Goal: Information Seeking & Learning: Get advice/opinions

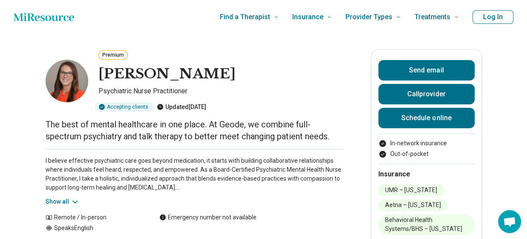
click at [40, 20] on icon "Home page" at bounding box center [44, 17] width 61 height 17
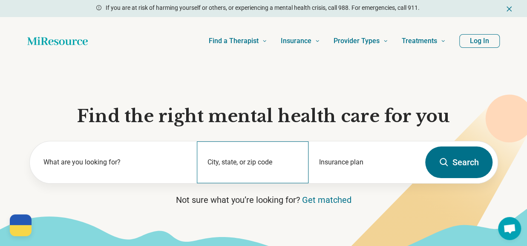
click at [253, 154] on div "City, state, or zip code" at bounding box center [253, 162] width 112 height 42
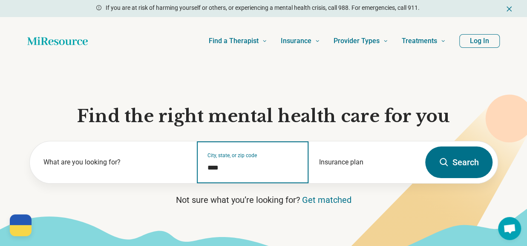
type input "*****"
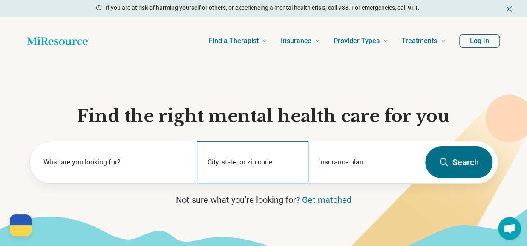
click at [250, 162] on div "City, state, or zip code" at bounding box center [253, 162] width 112 height 42
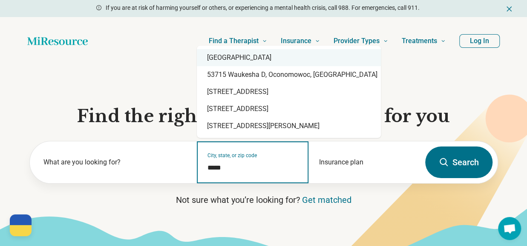
click at [253, 55] on div "Madison, WI 53715" at bounding box center [289, 57] width 184 height 17
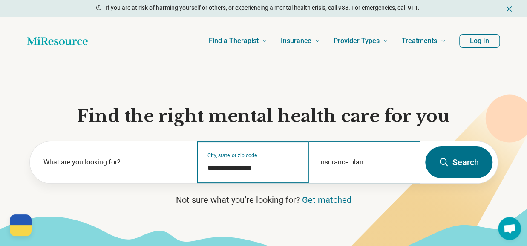
type input "**********"
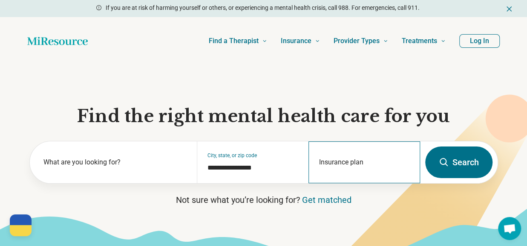
click at [350, 161] on div "Insurance plan" at bounding box center [365, 162] width 112 height 42
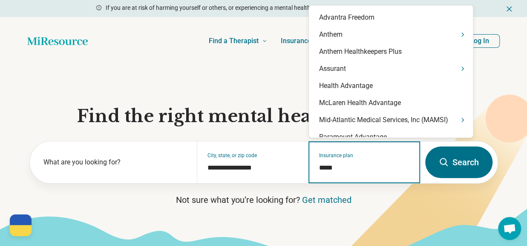
type input "******"
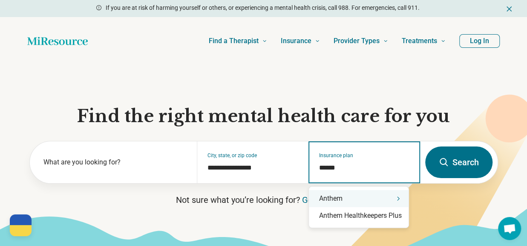
click at [395, 202] on div "Anthem" at bounding box center [359, 198] width 100 height 17
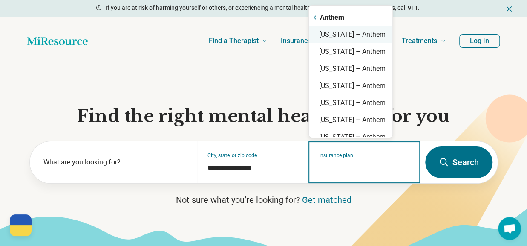
click at [348, 35] on div "Wisconsin – Anthem" at bounding box center [351, 34] width 84 height 17
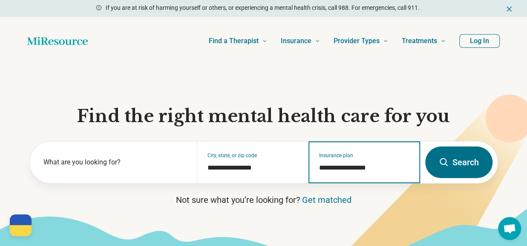
type input "**********"
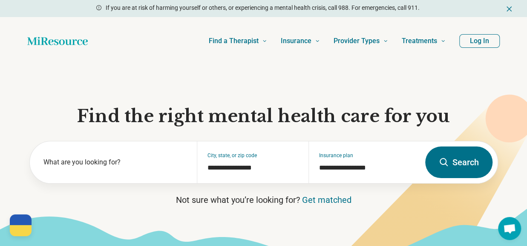
click at [466, 166] on button "Search" at bounding box center [458, 162] width 67 height 32
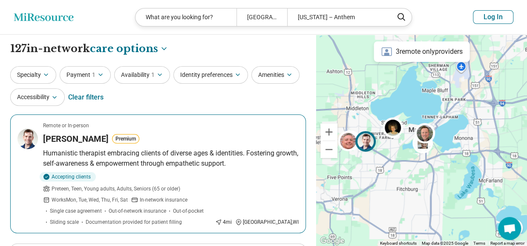
scroll to position [85, 0]
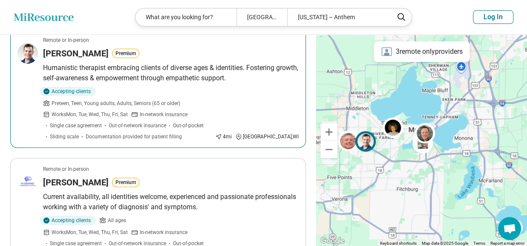
click at [162, 75] on p "Humanistic therapist embracing clients of diverse ages & identities. Fostering …" at bounding box center [171, 73] width 256 height 20
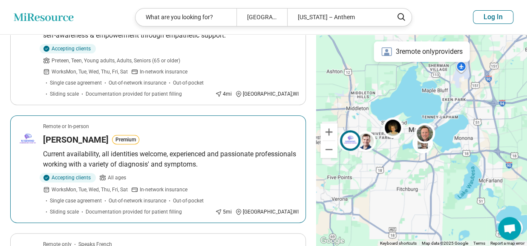
click at [176, 151] on p "Current availability, all identities welcome, experienced and passionate profes…" at bounding box center [171, 159] width 256 height 20
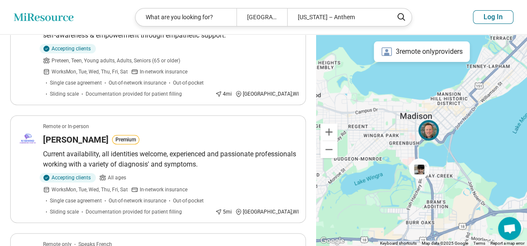
scroll to position [0, 0]
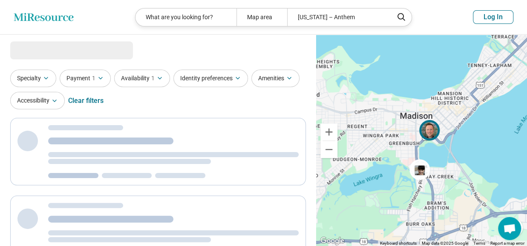
click at [429, 127] on img at bounding box center [429, 130] width 20 height 20
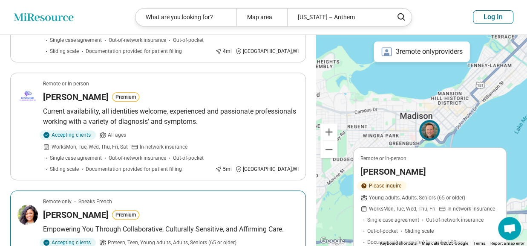
scroll to position [298, 0]
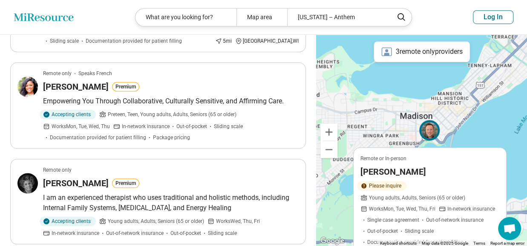
click at [409, 176] on h3 "Timothy Fredrickson" at bounding box center [394, 171] width 66 height 12
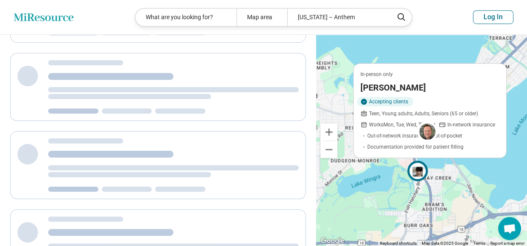
scroll to position [0, 0]
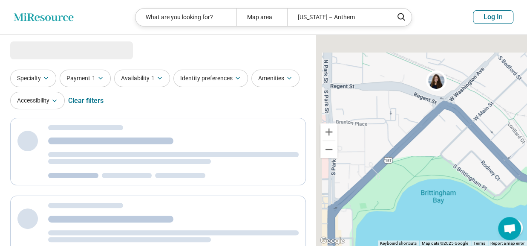
drag, startPoint x: 391, startPoint y: 109, endPoint x: 513, endPoint y: 205, distance: 155.5
click at [513, 205] on div at bounding box center [421, 140] width 211 height 211
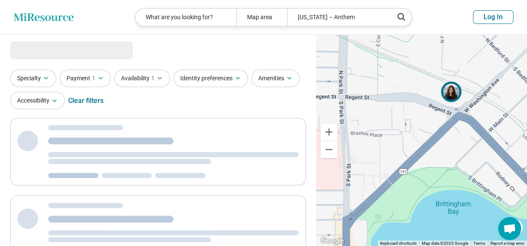
click at [452, 93] on img at bounding box center [451, 91] width 20 height 20
select select "***"
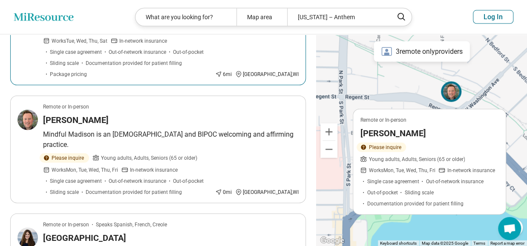
scroll to position [938, 0]
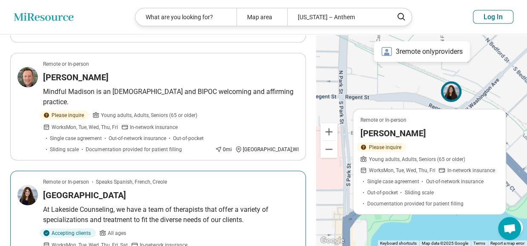
click at [125, 189] on h3 "Lakeside Counseling Center" at bounding box center [84, 195] width 83 height 12
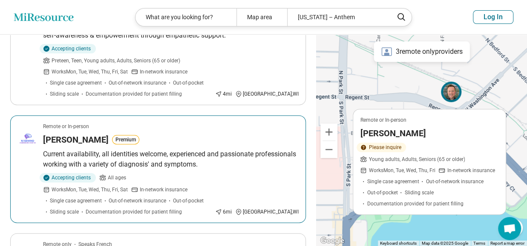
scroll to position [0, 0]
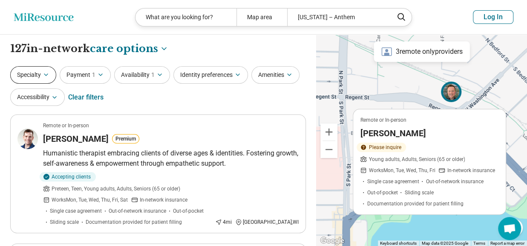
click at [42, 70] on button "Specialty" at bounding box center [33, 74] width 46 height 17
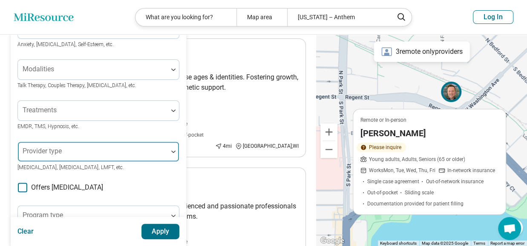
click at [72, 144] on div at bounding box center [93, 151] width 150 height 19
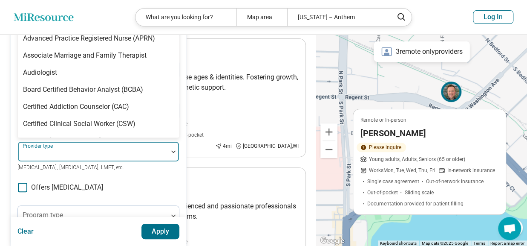
scroll to position [72, 0]
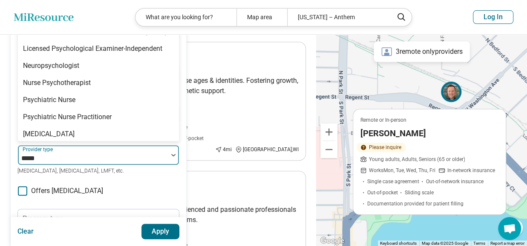
type input "******"
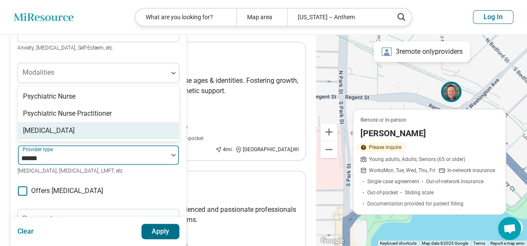
click at [55, 130] on div "[MEDICAL_DATA]" at bounding box center [49, 130] width 52 height 10
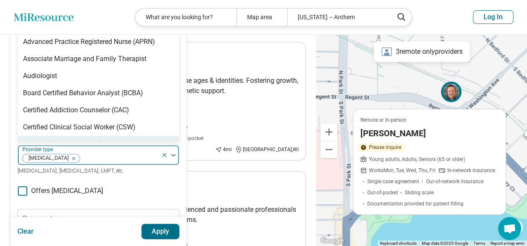
click at [168, 230] on button "Apply" at bounding box center [161, 230] width 38 height 15
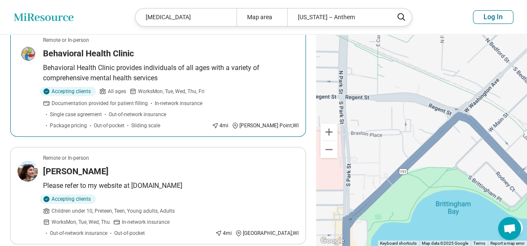
scroll to position [128, 0]
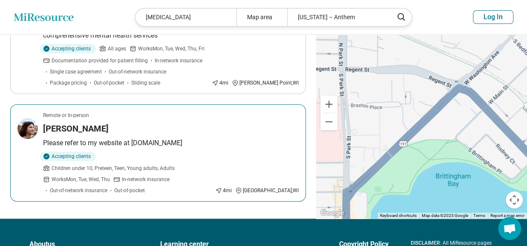
click at [152, 127] on div "Cynthia La Morgese" at bounding box center [171, 128] width 256 height 12
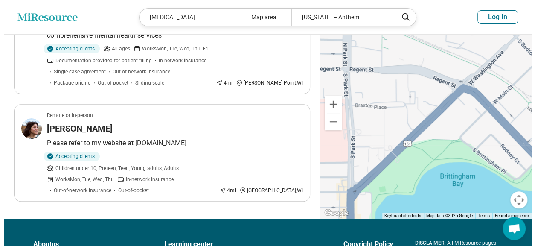
scroll to position [0, 0]
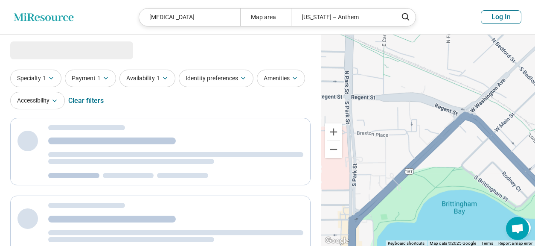
click at [59, 23] on header "Miresource logo Psychiatrist Map area Wisconsin – Anthem Log In" at bounding box center [267, 17] width 535 height 35
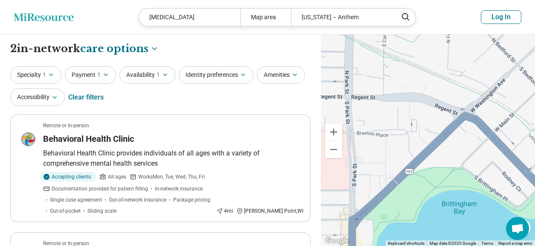
click at [59, 21] on header "Miresource logo Psychiatrist Map area Wisconsin – Anthem Log In" at bounding box center [267, 17] width 535 height 35
click at [55, 16] on icon "Miresource logo" at bounding box center [44, 17] width 60 height 9
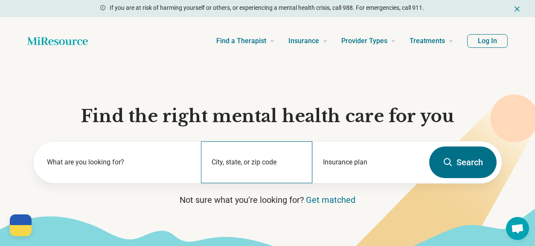
click at [254, 159] on div "City, state, or zip code" at bounding box center [257, 162] width 112 height 42
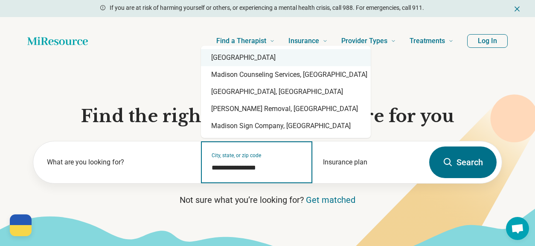
click at [237, 63] on div "[GEOGRAPHIC_DATA]" at bounding box center [286, 57] width 170 height 17
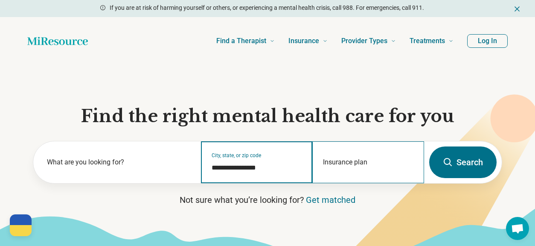
type input "**********"
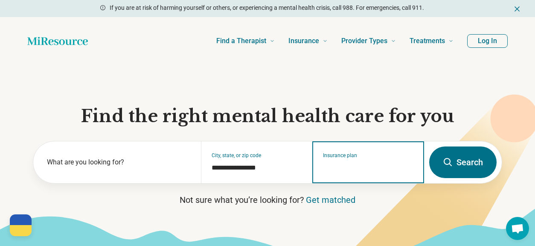
click at [361, 167] on input "Insurance plan" at bounding box center [368, 167] width 91 height 10
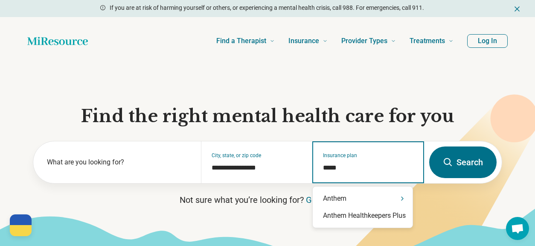
type input "******"
click at [396, 196] on div "Anthem" at bounding box center [362, 198] width 100 height 17
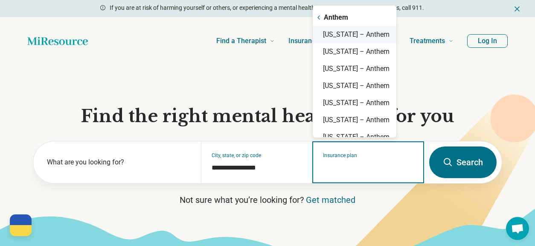
click at [376, 34] on div "Wisconsin – Anthem" at bounding box center [354, 34] width 84 height 17
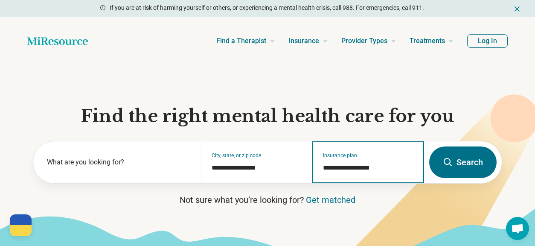
type input "**********"
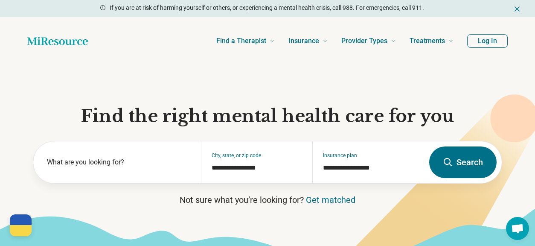
click at [452, 167] on icon at bounding box center [447, 162] width 10 height 10
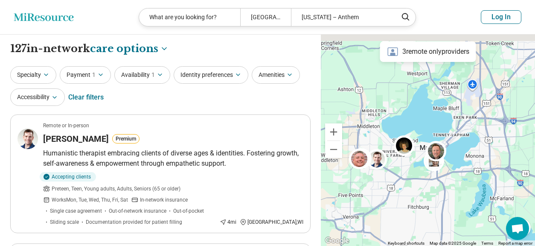
drag, startPoint x: 416, startPoint y: 169, endPoint x: 421, endPoint y: 188, distance: 20.0
click at [421, 188] on div at bounding box center [428, 140] width 214 height 211
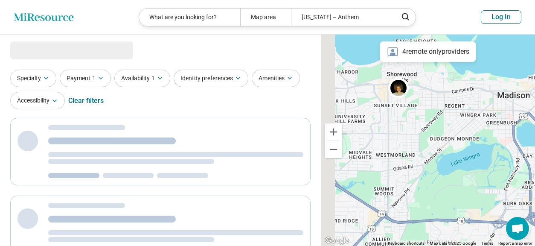
drag, startPoint x: 420, startPoint y: 150, endPoint x: 465, endPoint y: 219, distance: 82.3
click at [465, 219] on div at bounding box center [428, 140] width 214 height 211
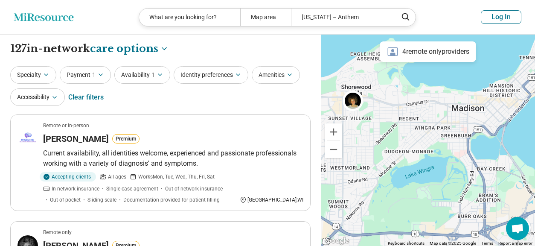
drag, startPoint x: 487, startPoint y: 198, endPoint x: 427, endPoint y: 211, distance: 61.4
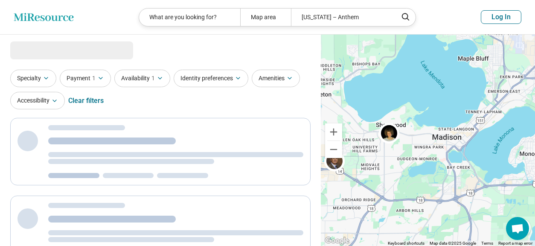
select select "***"
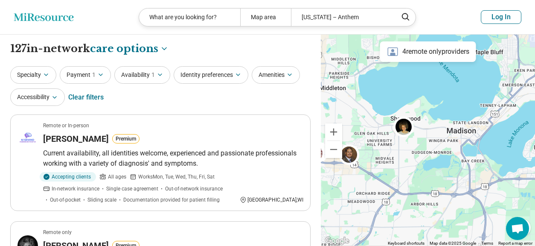
drag, startPoint x: 438, startPoint y: 187, endPoint x: 455, endPoint y: 179, distance: 18.7
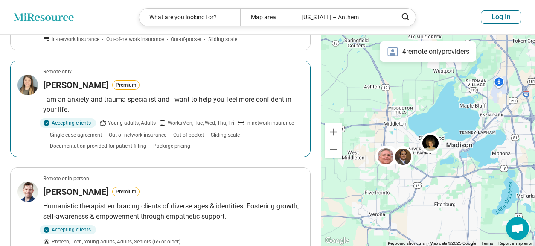
scroll to position [298, 0]
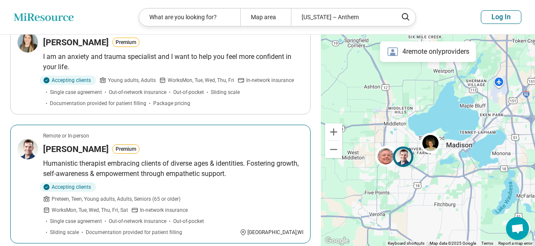
click at [195, 176] on p "Humanistic therapist embracing clients of diverse ages & identities. Fostering …" at bounding box center [173, 168] width 260 height 20
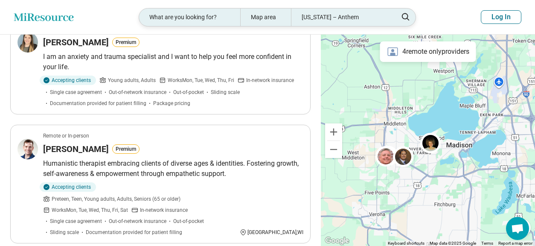
click at [353, 20] on div "Wisconsin – Anthem" at bounding box center [341, 17] width 101 height 17
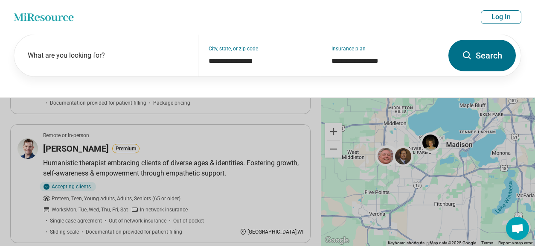
scroll to position [298, 0]
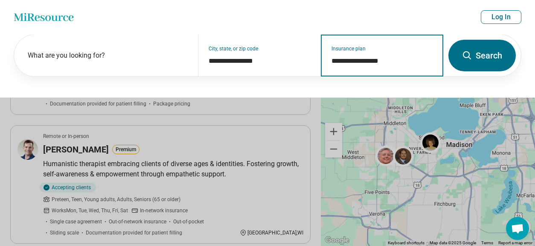
click at [375, 61] on input "**********" at bounding box center [381, 61] width 101 height 10
drag, startPoint x: 402, startPoint y: 62, endPoint x: 303, endPoint y: 63, distance: 99.3
click at [303, 63] on div "**********" at bounding box center [228, 56] width 429 height 42
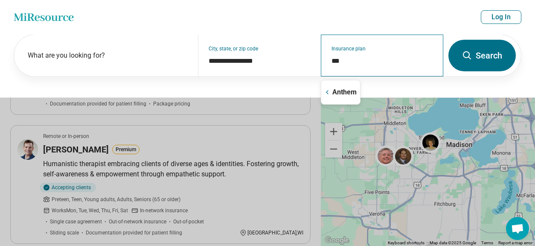
type input "**********"
drag, startPoint x: 384, startPoint y: 52, endPoint x: 380, endPoint y: 58, distance: 7.6
click at [381, 58] on div "**********" at bounding box center [382, 56] width 122 height 42
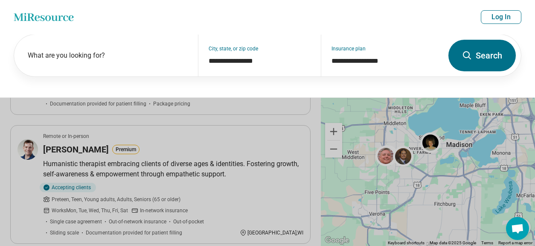
click at [60, 19] on icon "Miresource logo" at bounding box center [44, 17] width 60 height 9
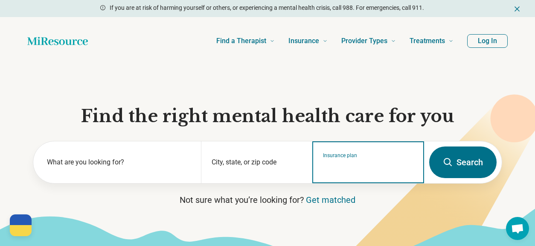
click at [350, 165] on input "Insurance plan" at bounding box center [368, 167] width 91 height 10
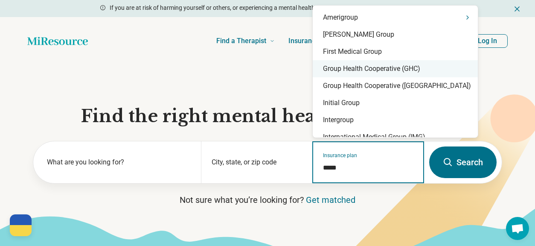
click at [378, 68] on div "Group Health Cooperative (GHC)" at bounding box center [394, 68] width 165 height 17
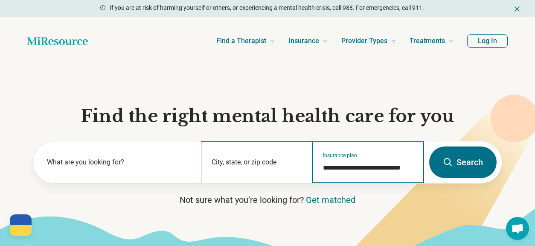
type input "**********"
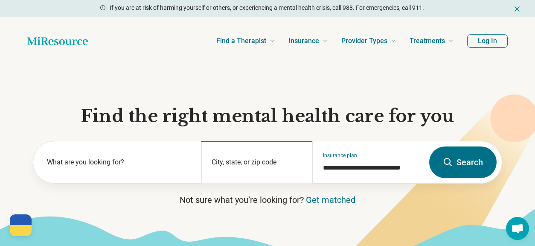
click at [250, 159] on div "City, state, or zip code" at bounding box center [257, 162] width 112 height 42
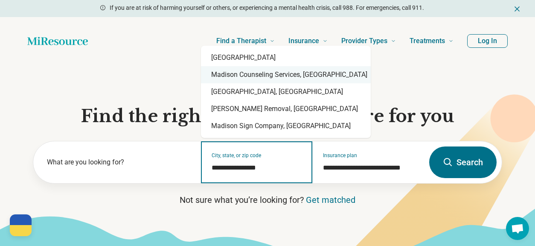
click at [251, 66] on div "Madison Counseling Services, [GEOGRAPHIC_DATA]" at bounding box center [286, 74] width 170 height 17
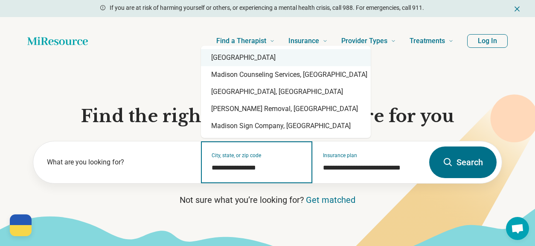
drag, startPoint x: 247, startPoint y: 62, endPoint x: 430, endPoint y: 129, distance: 194.5
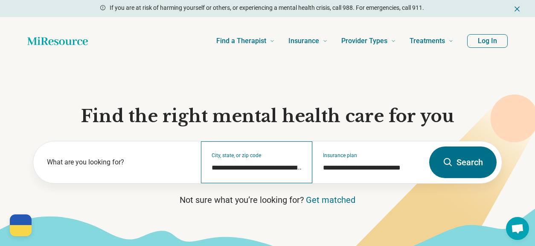
click at [287, 173] on div "**********" at bounding box center [257, 162] width 112 height 42
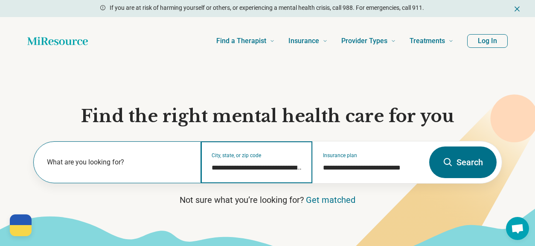
drag, startPoint x: 246, startPoint y: 168, endPoint x: 186, endPoint y: 171, distance: 59.8
click at [186, 171] on div "**********" at bounding box center [228, 162] width 390 height 42
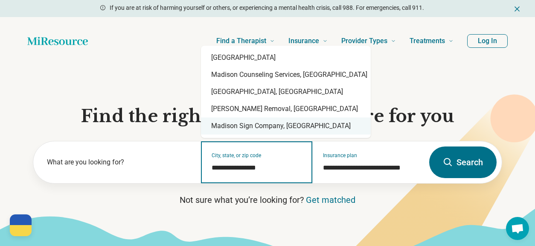
click at [276, 171] on input "**********" at bounding box center [256, 167] width 91 height 10
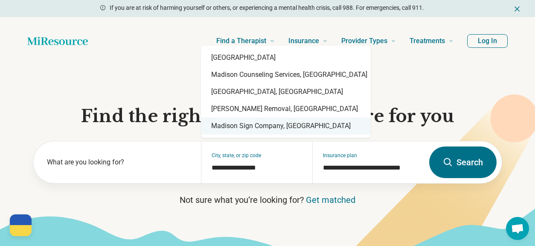
type input "**********"
click at [444, 166] on icon at bounding box center [447, 162] width 10 height 10
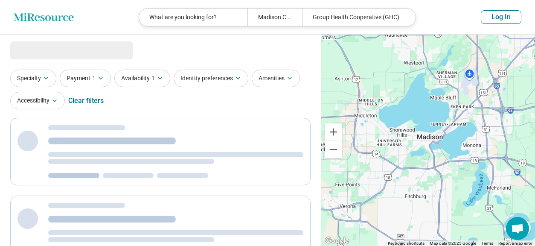
select select "***"
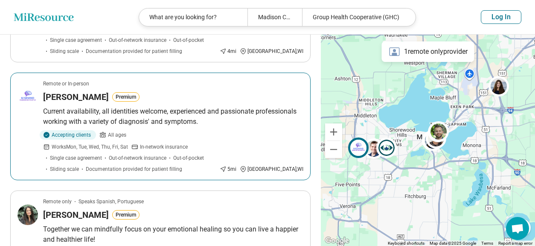
scroll to position [213, 0]
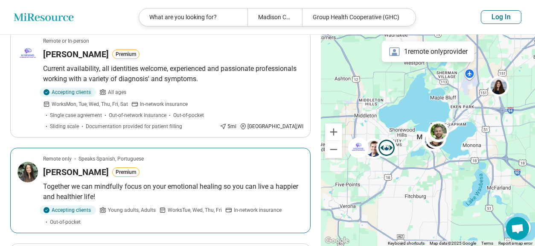
click at [190, 166] on div "Betania Hardman Premium" at bounding box center [173, 172] width 260 height 12
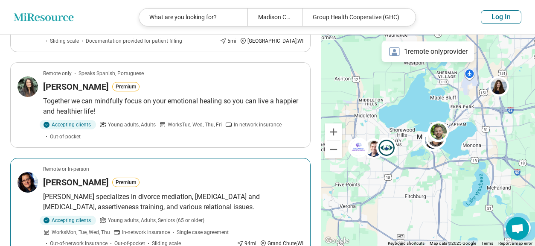
click at [152, 176] on div "Katy Jones Premium" at bounding box center [173, 182] width 260 height 12
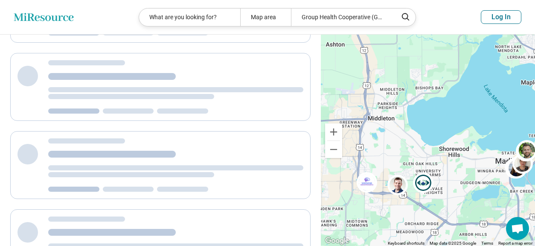
scroll to position [0, 0]
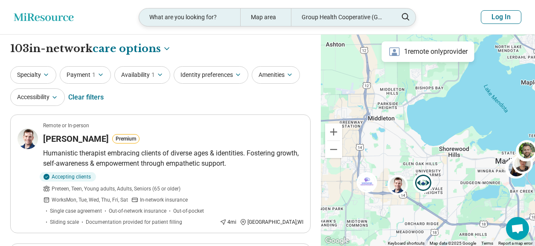
click at [272, 19] on div "Map area" at bounding box center [265, 17] width 51 height 17
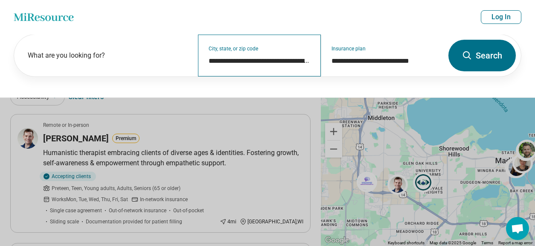
click at [273, 55] on div "**********" at bounding box center [259, 56] width 122 height 42
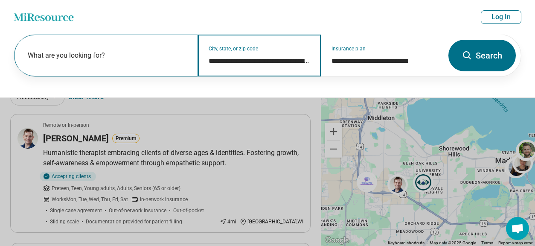
drag, startPoint x: 253, startPoint y: 61, endPoint x: 159, endPoint y: 57, distance: 94.3
click at [159, 57] on div "**********" at bounding box center [228, 56] width 429 height 42
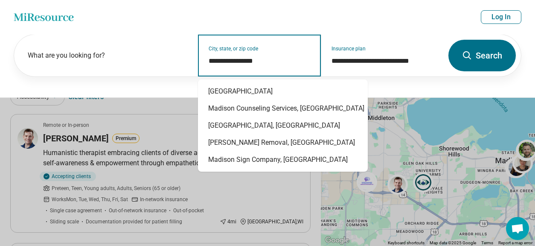
click at [285, 64] on input "**********" at bounding box center [259, 61] width 102 height 10
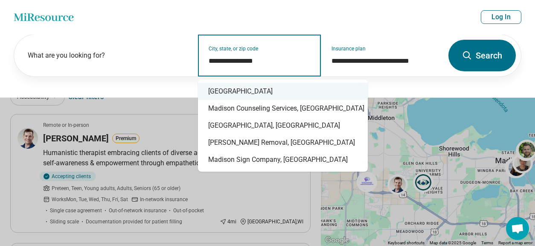
click at [259, 87] on div "[GEOGRAPHIC_DATA]" at bounding box center [283, 91] width 170 height 17
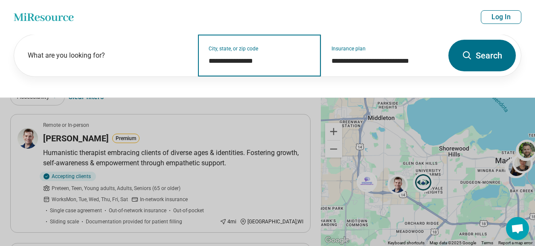
type input "**********"
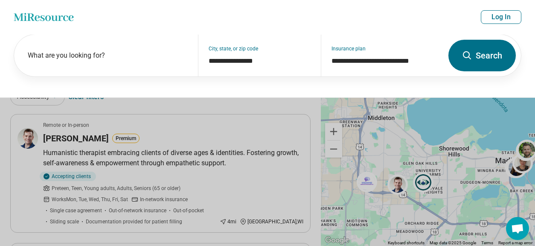
click at [485, 54] on button "Search" at bounding box center [481, 56] width 67 height 32
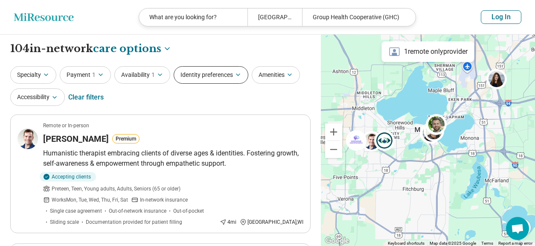
click at [214, 76] on button "Identity preferences" at bounding box center [210, 74] width 75 height 17
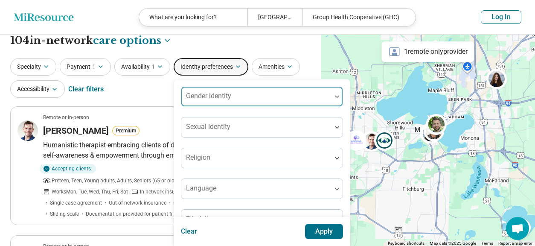
click at [213, 107] on div "Gender identity Sexual identity Religion Language Ethnicity" at bounding box center [262, 157] width 162 height 143
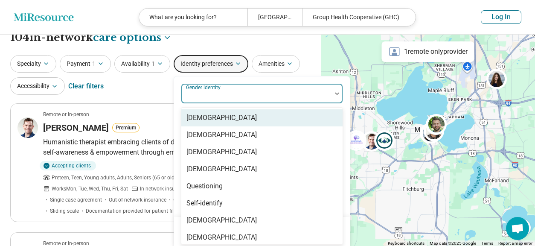
scroll to position [12, 0]
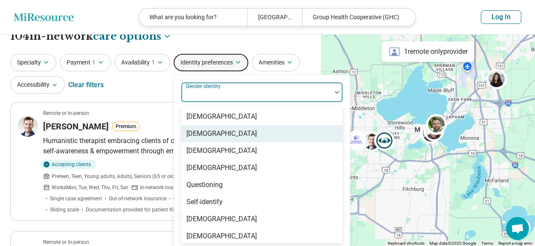
click at [268, 134] on div "Cisgender Woman" at bounding box center [261, 133] width 161 height 17
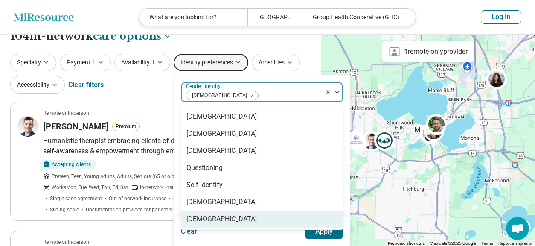
click at [249, 222] on div "Transgender Woman" at bounding box center [261, 218] width 161 height 17
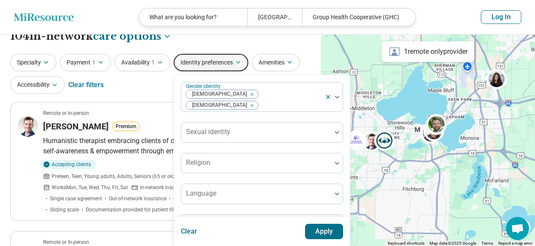
click at [323, 232] on button "Apply" at bounding box center [324, 230] width 38 height 15
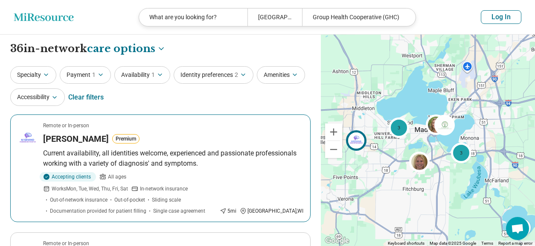
click at [160, 149] on p "Current availability, all identities welcome, experienced and passionate profes…" at bounding box center [173, 158] width 260 height 20
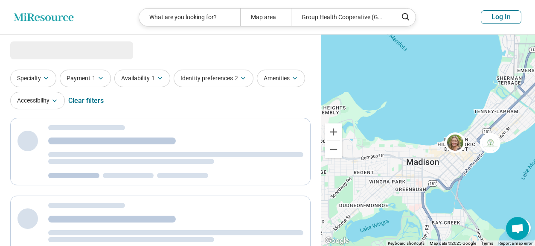
drag, startPoint x: 460, startPoint y: 127, endPoint x: 472, endPoint y: 217, distance: 90.7
click at [472, 217] on div "3 3" at bounding box center [428, 140] width 214 height 211
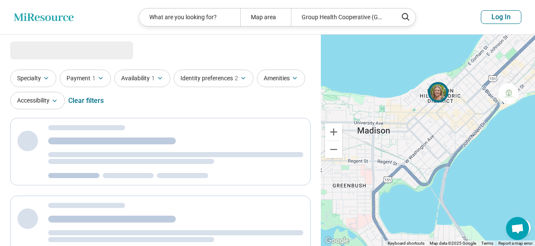
click at [436, 98] on img at bounding box center [438, 92] width 20 height 20
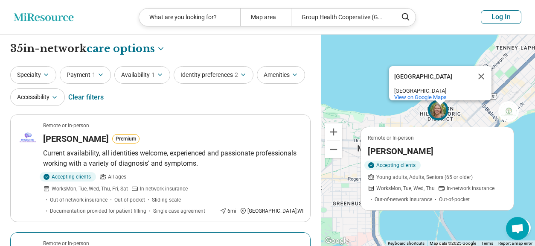
click at [415, 155] on h3 "Elizabeth Reeder" at bounding box center [400, 151] width 66 height 12
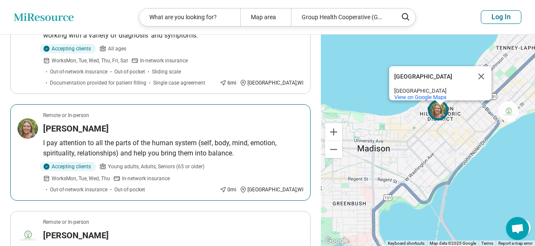
scroll to position [213, 0]
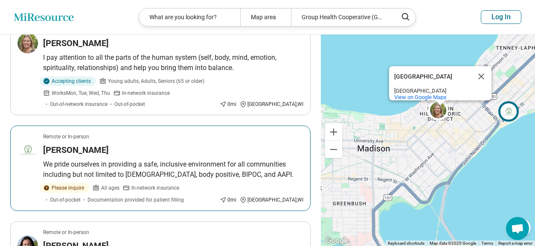
click at [513, 113] on img at bounding box center [508, 111] width 20 height 20
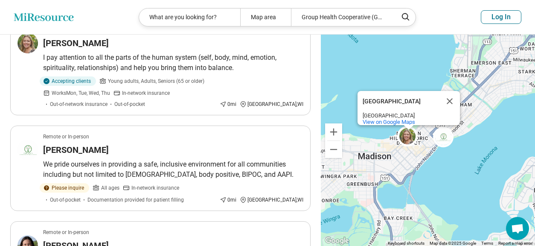
scroll to position [0, 0]
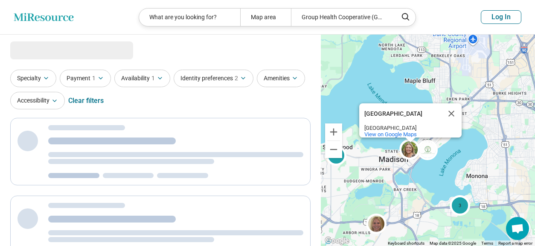
drag, startPoint x: 376, startPoint y: 171, endPoint x: 397, endPoint y: 170, distance: 20.9
click at [397, 170] on div "3 3 Mansion Hill Historic District Mansion Hill Historic District Madison, WI 5…" at bounding box center [428, 140] width 214 height 211
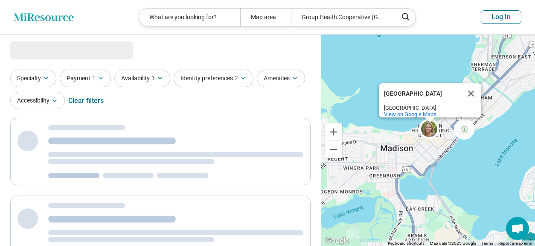
select select "***"
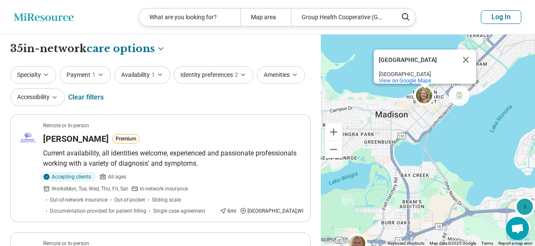
drag, startPoint x: 425, startPoint y: 185, endPoint x: 420, endPoint y: 156, distance: 30.2
click at [419, 157] on div "3 3 Mansion Hill Historic District Mansion Hill Historic District Madison, WI 5…" at bounding box center [428, 140] width 214 height 211
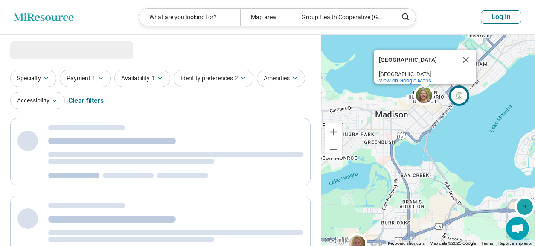
click at [458, 100] on img at bounding box center [458, 95] width 20 height 20
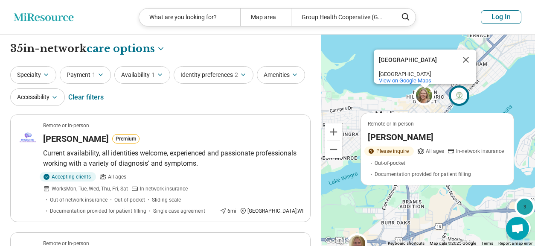
click at [400, 137] on h3 "Nicole Bell" at bounding box center [400, 137] width 66 height 12
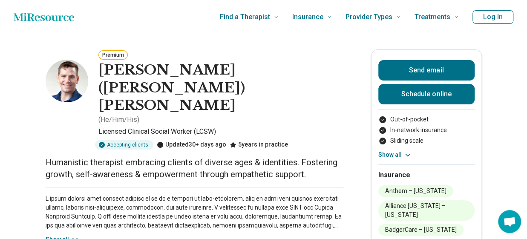
click at [67, 83] on img at bounding box center [67, 81] width 43 height 43
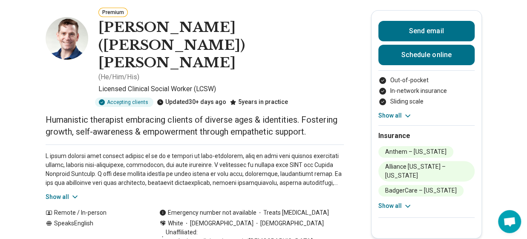
click at [398, 204] on button "Show all" at bounding box center [396, 206] width 34 height 9
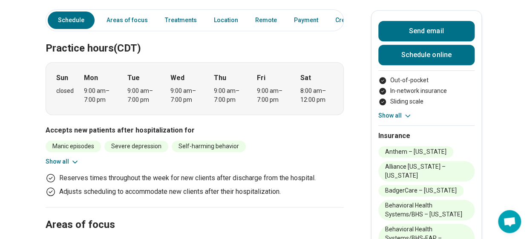
scroll to position [341, 0]
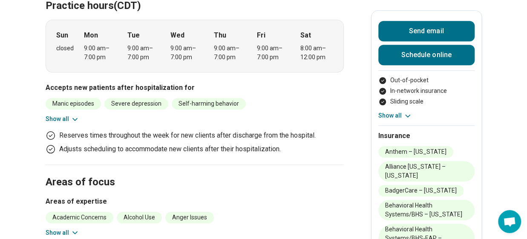
click at [72, 228] on icon at bounding box center [75, 232] width 9 height 9
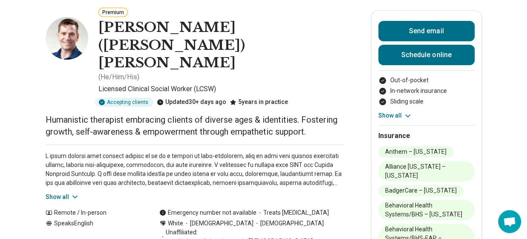
scroll to position [0, 0]
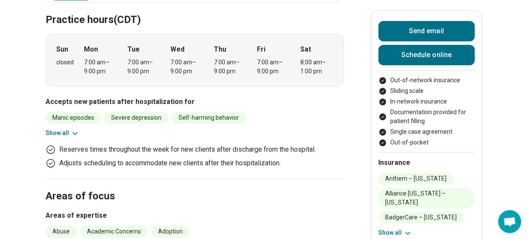
scroll to position [384, 0]
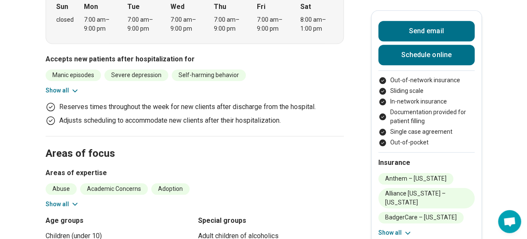
click at [61, 200] on button "Show all" at bounding box center [63, 204] width 34 height 9
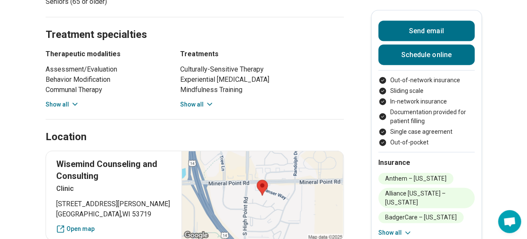
scroll to position [1023, 0]
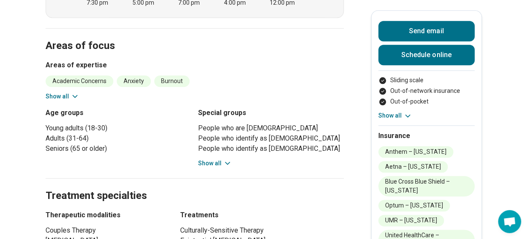
scroll to position [469, 0]
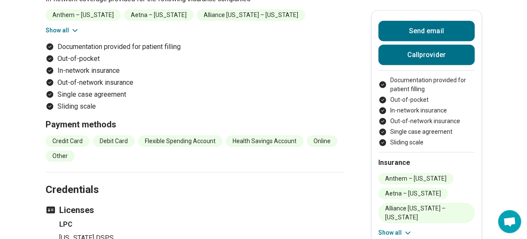
scroll to position [1279, 0]
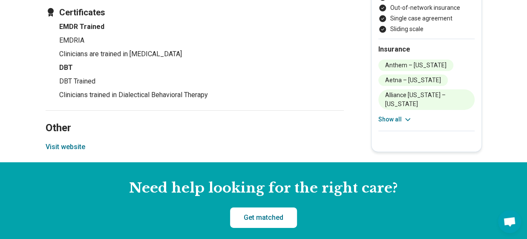
click at [76, 142] on button "Visit website" at bounding box center [66, 147] width 40 height 10
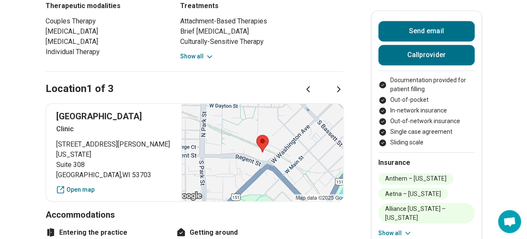
scroll to position [554, 0]
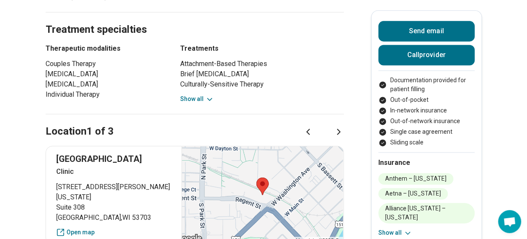
click at [343, 127] on icon at bounding box center [339, 132] width 10 height 10
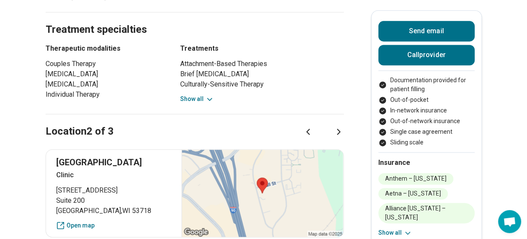
click at [319, 130] on div at bounding box center [323, 132] width 41 height 10
click at [312, 129] on icon at bounding box center [308, 132] width 10 height 10
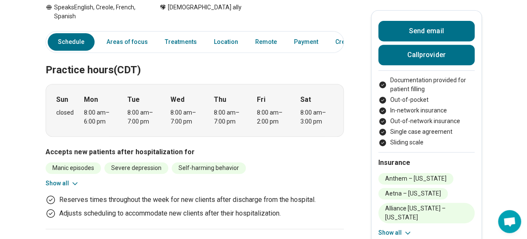
scroll to position [0, 0]
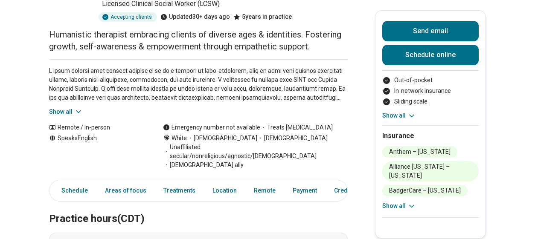
scroll to position [128, 0]
click at [407, 208] on button "Show all" at bounding box center [399, 206] width 34 height 9
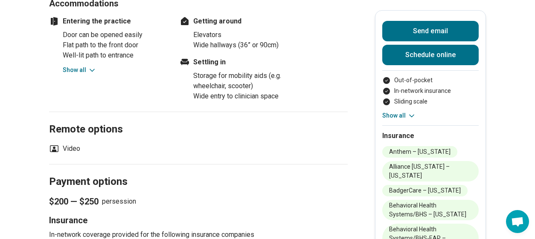
scroll to position [980, 0]
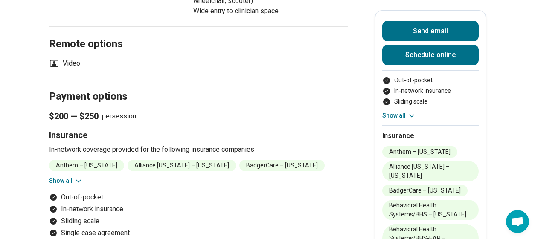
click at [87, 160] on div "Anthem – Wisconsin Alliance Wisconsin – Wisconsin BadgerCare – Wisconsin Behavi…" at bounding box center [198, 173] width 298 height 26
click at [80, 177] on icon at bounding box center [78, 181] width 9 height 9
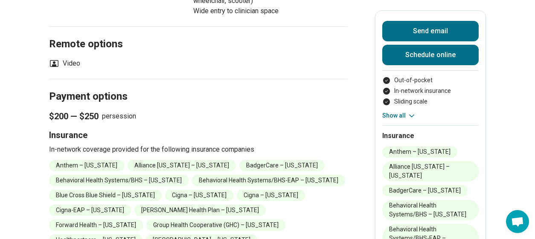
scroll to position [1023, 0]
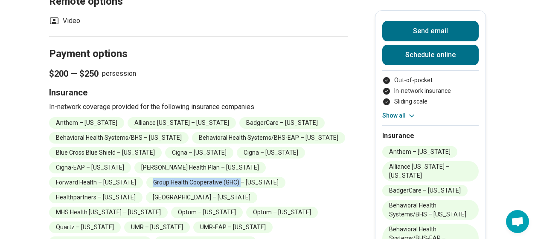
drag, startPoint x: 60, startPoint y: 135, endPoint x: 147, endPoint y: 137, distance: 87.0
click at [147, 177] on li "Group Health Cooperative (GHC) – [US_STATE]" at bounding box center [215, 183] width 139 height 12
click at [178, 177] on li "Group Health Cooperative (GHC) – [US_STATE]" at bounding box center [215, 183] width 139 height 12
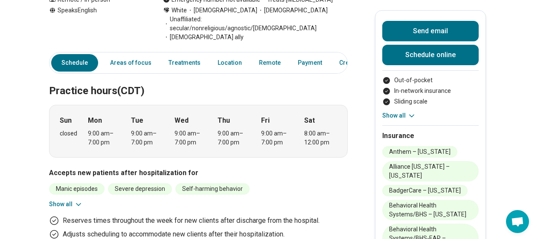
scroll to position [0, 0]
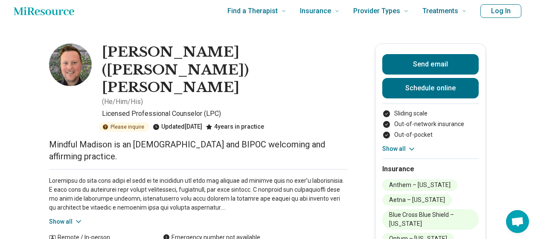
scroll to position [0, 6]
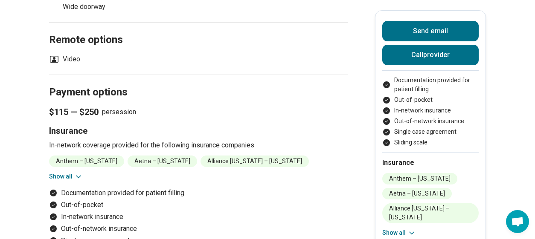
scroll to position [877, 0]
click at [74, 159] on div "Anthem – Wisconsin Aetna – Wisconsin Alliance Wisconsin – Wisconsin BadgerCare …" at bounding box center [198, 168] width 298 height 26
click at [74, 172] on button "Show all" at bounding box center [66, 176] width 34 height 9
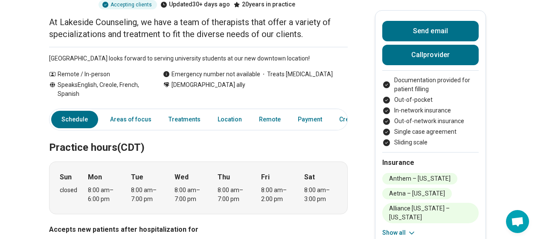
scroll to position [176, 1]
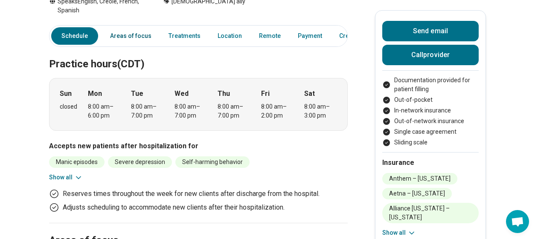
click at [146, 35] on link "Areas of focus" at bounding box center [131, 35] width 52 height 17
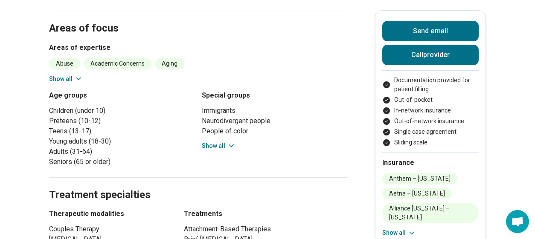
click at [72, 75] on button "Show all" at bounding box center [66, 79] width 34 height 9
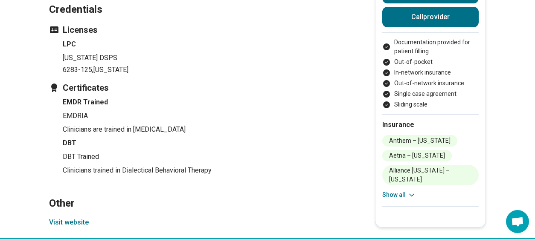
scroll to position [1532, 0]
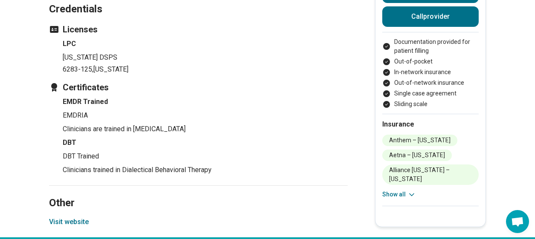
click at [75, 188] on section "Other Visit website" at bounding box center [198, 211] width 298 height 52
click at [76, 217] on button "Visit website" at bounding box center [69, 222] width 40 height 10
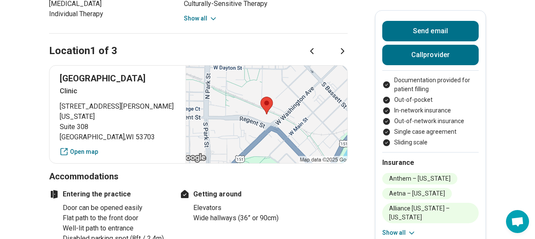
scroll to position [858, 0]
drag, startPoint x: 255, startPoint y: 94, endPoint x: 320, endPoint y: 102, distance: 65.7
click at [320, 102] on div at bounding box center [266, 115] width 162 height 98
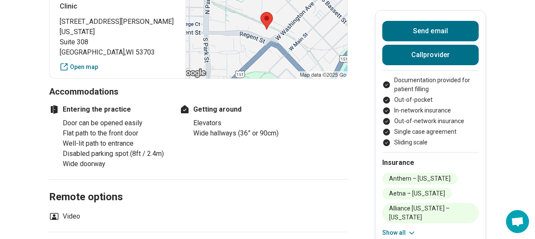
click at [405, 228] on button "Show all" at bounding box center [399, 232] width 34 height 9
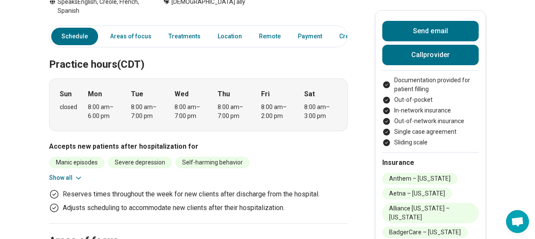
scroll to position [0, 0]
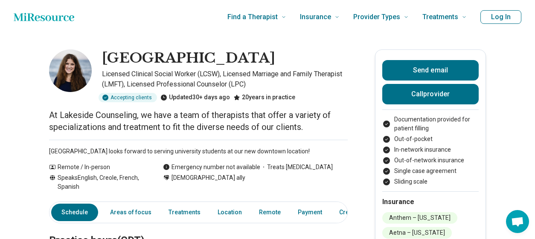
drag, startPoint x: 116, startPoint y: 63, endPoint x: 338, endPoint y: 52, distance: 222.8
click at [338, 52] on div "Lakeside Counseling Center" at bounding box center [225, 58] width 246 height 18
click at [275, 61] on h1 "Lakeside Counseling Center" at bounding box center [188, 58] width 173 height 18
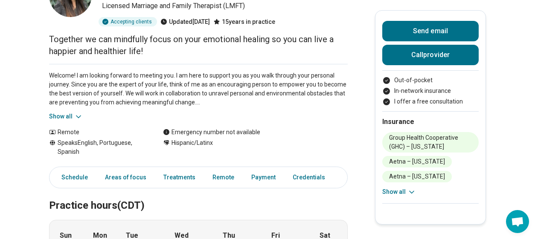
scroll to position [128, 0]
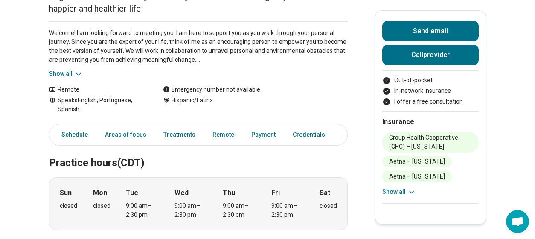
click at [406, 193] on button "Show all" at bounding box center [399, 192] width 34 height 9
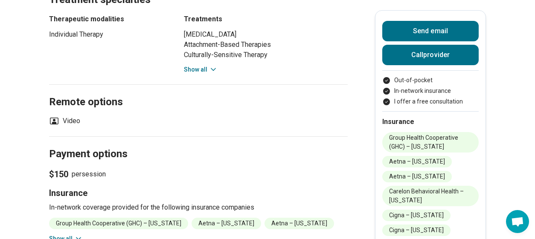
scroll to position [554, 0]
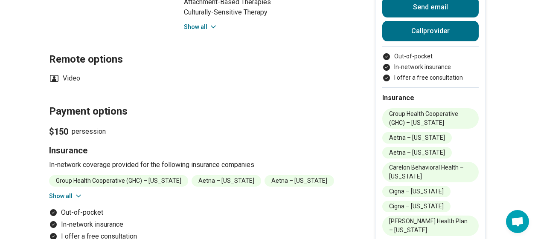
click at [62, 188] on div "Group Health Cooperative (GHC) – [US_STATE] [GEOGRAPHIC_DATA] – [US_STATE] [GEO…" at bounding box center [198, 188] width 298 height 26
click at [67, 190] on div "Group Health Cooperative (GHC) – [US_STATE] [GEOGRAPHIC_DATA] – [US_STATE] [GEO…" at bounding box center [198, 188] width 298 height 26
click at [69, 193] on button "Show all" at bounding box center [66, 196] width 34 height 9
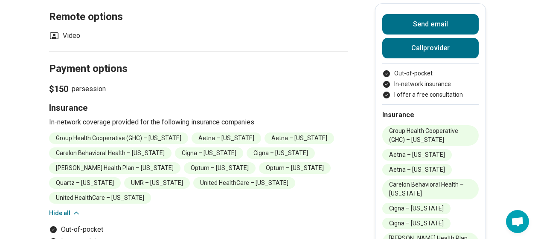
scroll to position [639, 0]
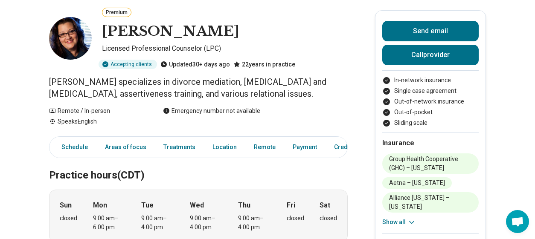
scroll to position [85, 0]
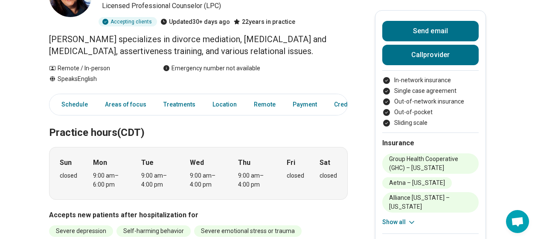
click at [406, 224] on button "Show all" at bounding box center [399, 222] width 34 height 9
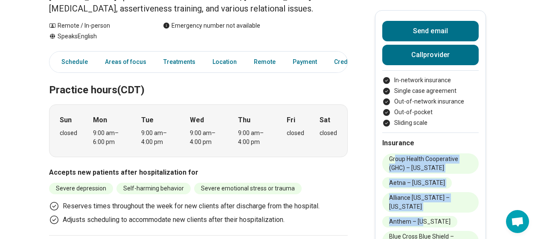
drag, startPoint x: 427, startPoint y: 221, endPoint x: 399, endPoint y: 161, distance: 66.2
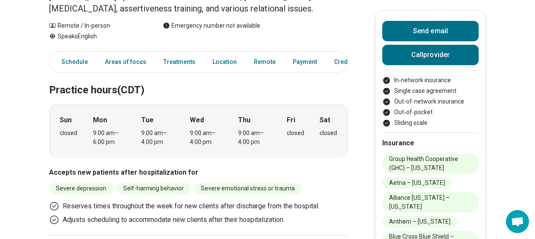
click at [328, 168] on h3 "Accepts new patients after hospitalization for" at bounding box center [198, 173] width 298 height 10
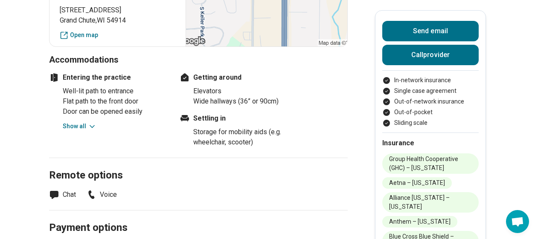
scroll to position [554, 0]
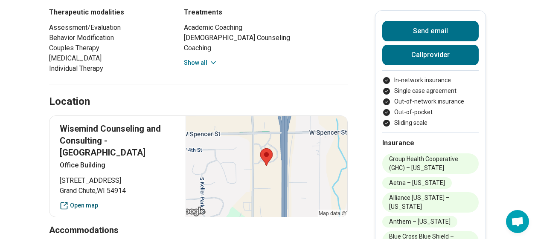
click at [96, 201] on link "Open map" at bounding box center [118, 205] width 116 height 9
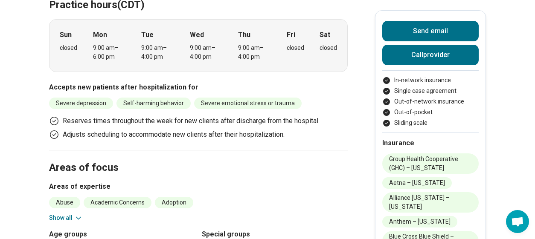
scroll to position [0, 0]
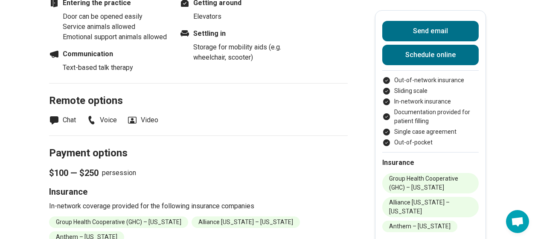
scroll to position [980, 0]
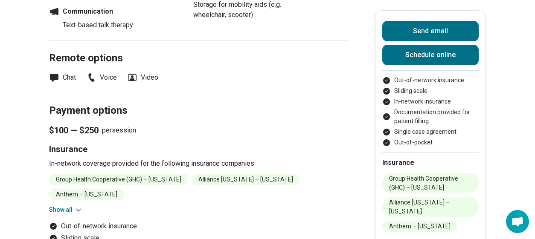
click at [76, 206] on icon at bounding box center [78, 210] width 9 height 9
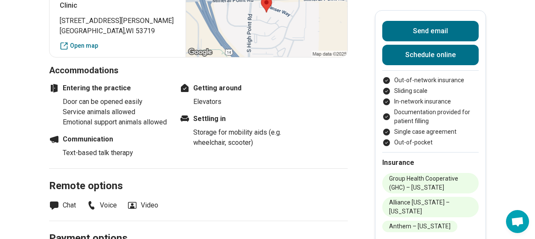
scroll to position [725, 0]
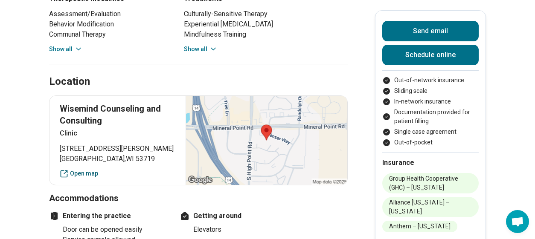
click at [94, 169] on link "Open map" at bounding box center [118, 173] width 116 height 9
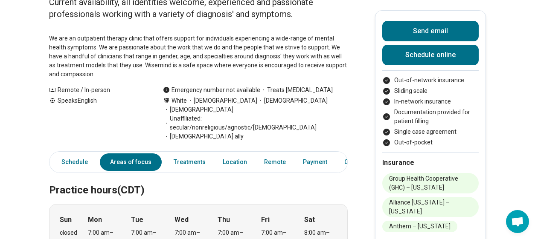
scroll to position [0, 0]
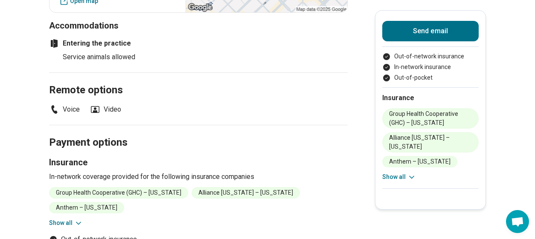
scroll to position [725, 0]
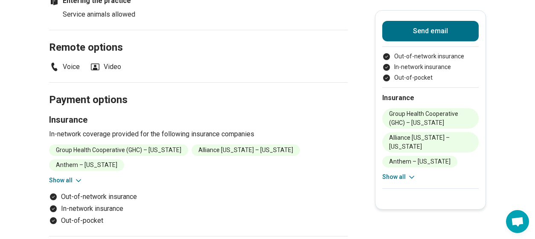
click at [74, 176] on button "Show all" at bounding box center [66, 180] width 34 height 9
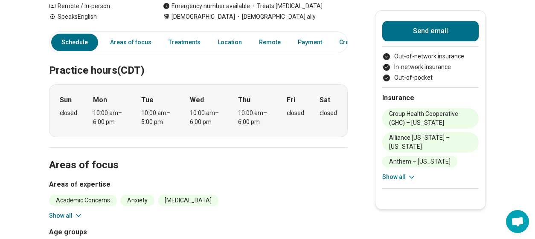
scroll to position [0, 0]
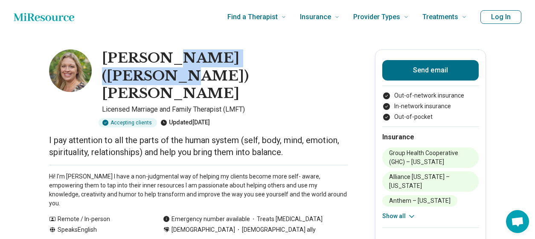
drag, startPoint x: 167, startPoint y: 55, endPoint x: 285, endPoint y: 61, distance: 117.8
click at [285, 61] on div "Elizabeth (Libby) Reeder" at bounding box center [225, 75] width 246 height 53
click at [287, 61] on div "Elizabeth (Libby) Reeder" at bounding box center [225, 75] width 246 height 53
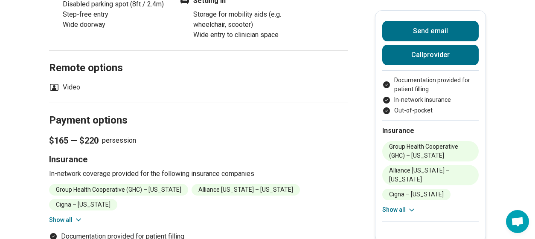
scroll to position [810, 0]
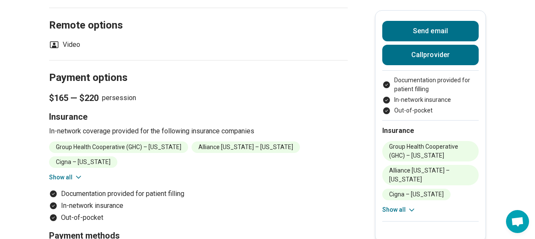
click at [74, 173] on button "Show all" at bounding box center [66, 177] width 34 height 9
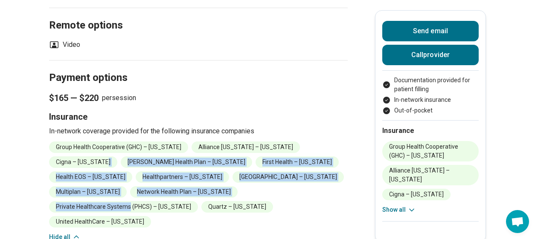
drag, startPoint x: 134, startPoint y: 196, endPoint x: 114, endPoint y: 156, distance: 44.4
click at [112, 157] on ul "Group Health Cooperative (GHC) – Wisconsin Alliance Wisconsin – Wisconsin Cigna…" at bounding box center [198, 185] width 298 height 86
click at [159, 159] on ul "Group Health Cooperative (GHC) – Wisconsin Alliance Wisconsin – Wisconsin Cigna…" at bounding box center [198, 185] width 298 height 86
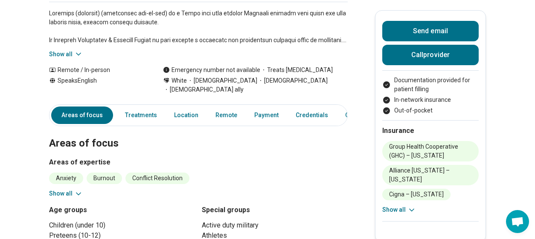
scroll to position [0, 0]
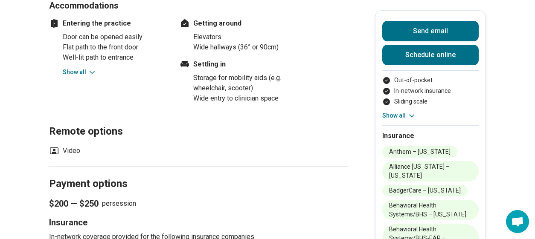
scroll to position [980, 0]
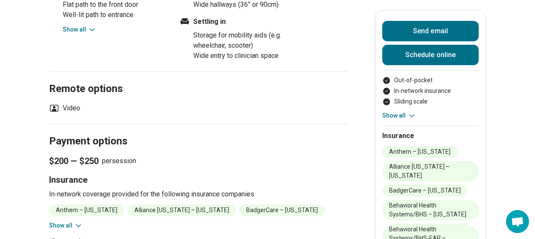
click at [60, 205] on div "Anthem – [US_STATE] Alliance [US_STATE] – [US_STATE] BadgerCare – [US_STATE] Be…" at bounding box center [198, 218] width 298 height 26
click at [64, 221] on button "Show all" at bounding box center [66, 225] width 34 height 9
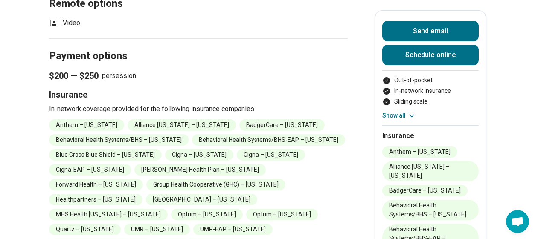
scroll to position [1108, 0]
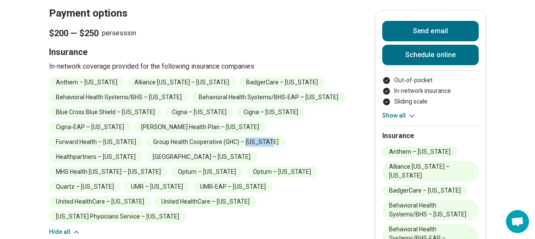
drag, startPoint x: 153, startPoint y: 95, endPoint x: 177, endPoint y: 95, distance: 23.9
click at [177, 136] on li "Group Health Cooperative (GHC) – Wisconsin" at bounding box center [215, 142] width 139 height 12
click at [180, 136] on li "Group Health Cooperative (GHC) – Wisconsin" at bounding box center [215, 142] width 139 height 12
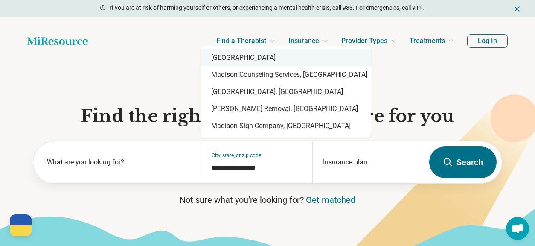
click at [231, 55] on div "[GEOGRAPHIC_DATA]" at bounding box center [286, 57] width 170 height 17
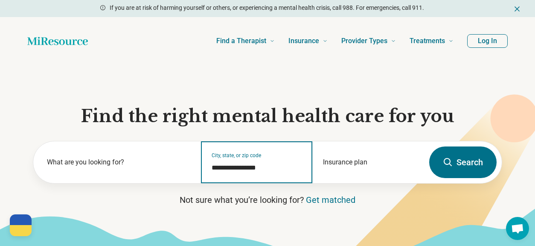
type input "**********"
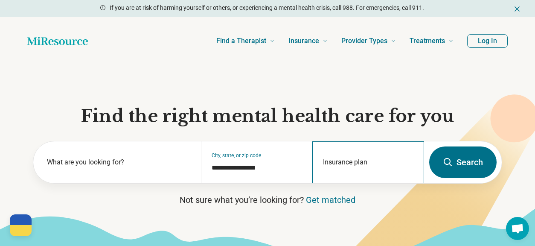
click at [326, 159] on div "Insurance plan" at bounding box center [368, 162] width 112 height 42
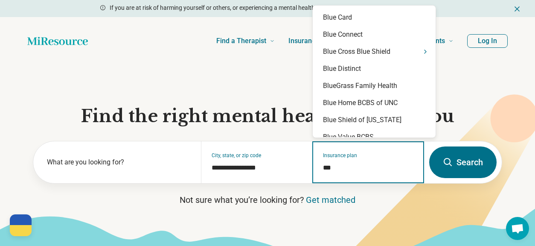
type input "****"
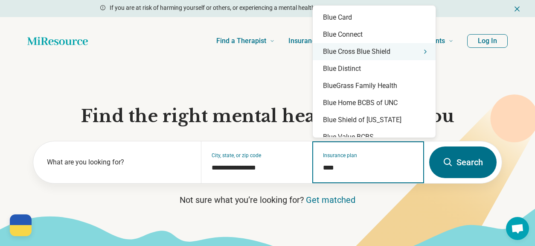
click at [374, 54] on div "Blue Cross Blue Shield" at bounding box center [373, 51] width 123 height 17
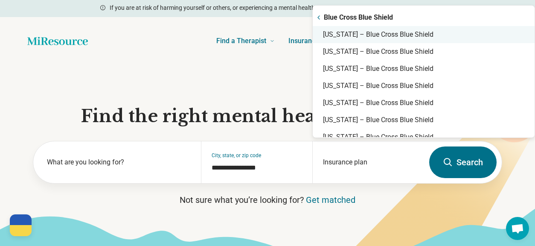
click at [358, 31] on div "[US_STATE] – Blue Cross Blue Shield" at bounding box center [423, 34] width 222 height 17
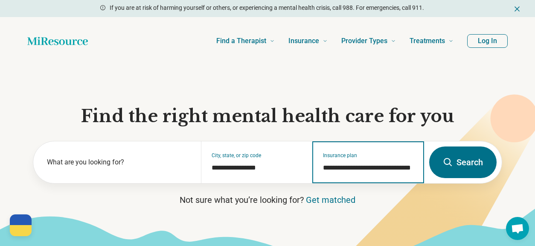
type input "**********"
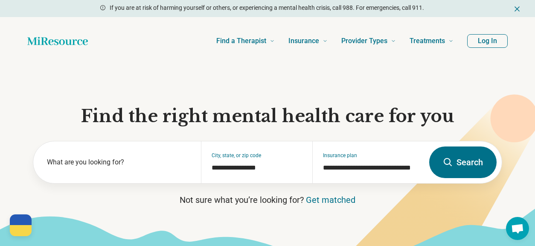
click at [474, 166] on button "Search" at bounding box center [462, 162] width 67 height 32
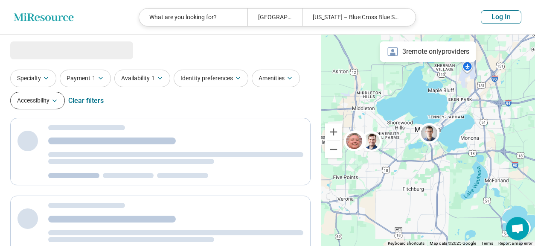
select select "***"
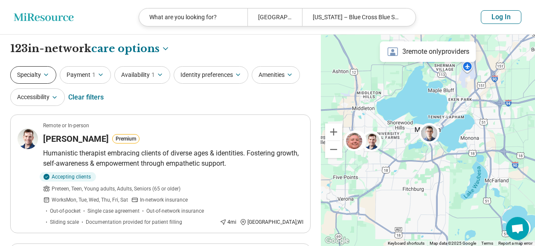
click at [43, 77] on icon "button" at bounding box center [46, 74] width 7 height 7
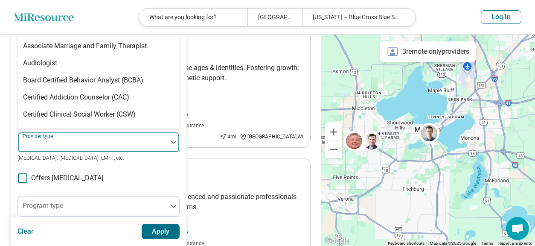
scroll to position [72, 0]
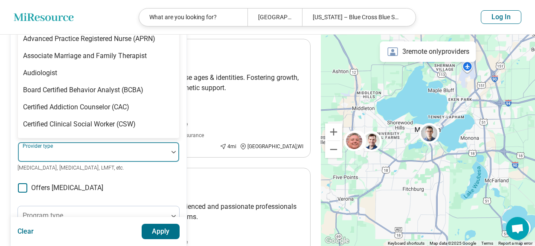
click at [55, 139] on div "Areas of focus Anxiety, [MEDICAL_DATA], Self-Esteem, etc. Modalities Talk Thera…" at bounding box center [98, 185] width 162 height 333
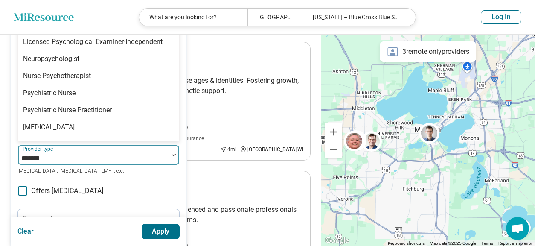
scroll to position [0, 0]
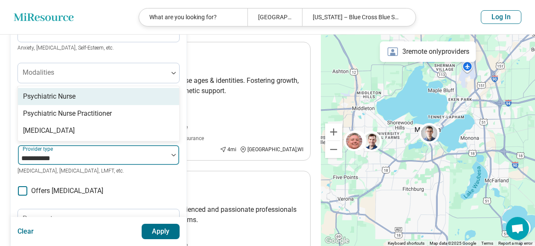
type input "**********"
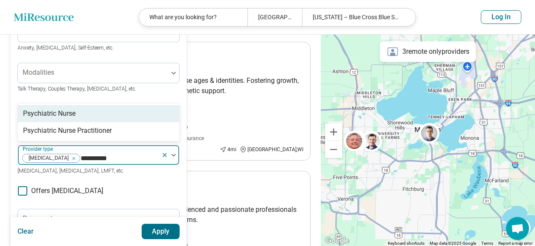
type input "**********"
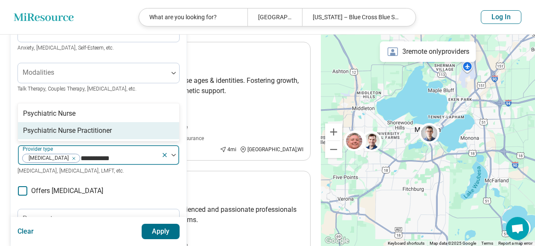
click at [64, 122] on div "Psychiatric Nurse Practitioner" at bounding box center [98, 130] width 161 height 17
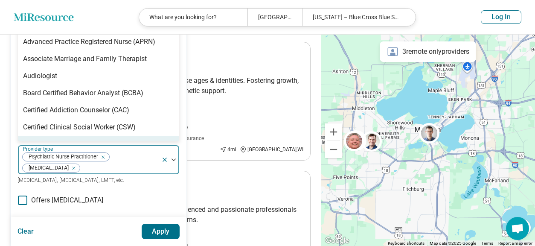
click at [170, 229] on button "Apply" at bounding box center [161, 230] width 38 height 15
